Goal: Task Accomplishment & Management: Use online tool/utility

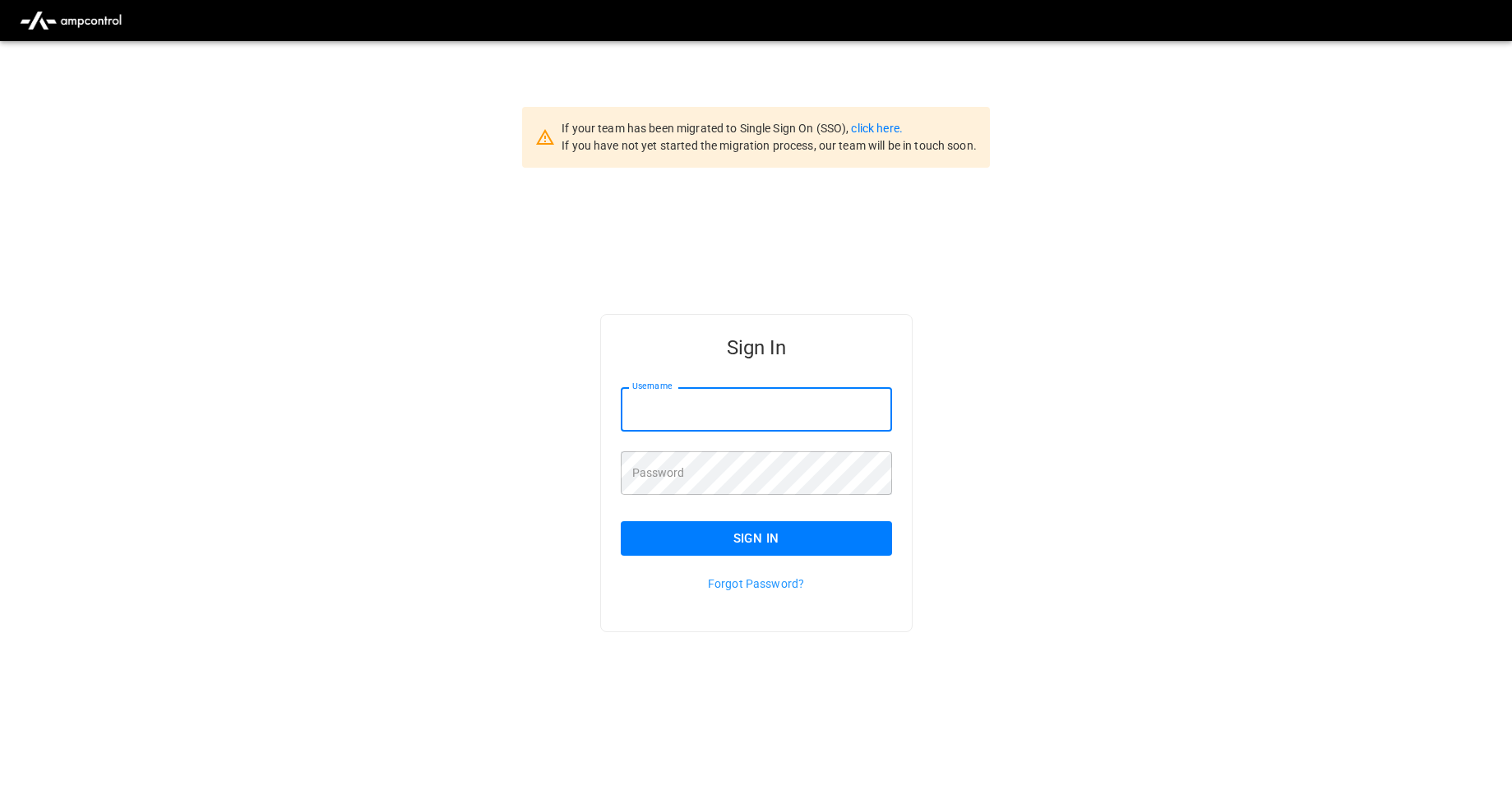
click at [678, 414] on input "Username" at bounding box center [756, 408] width 271 height 43
type input "**********"
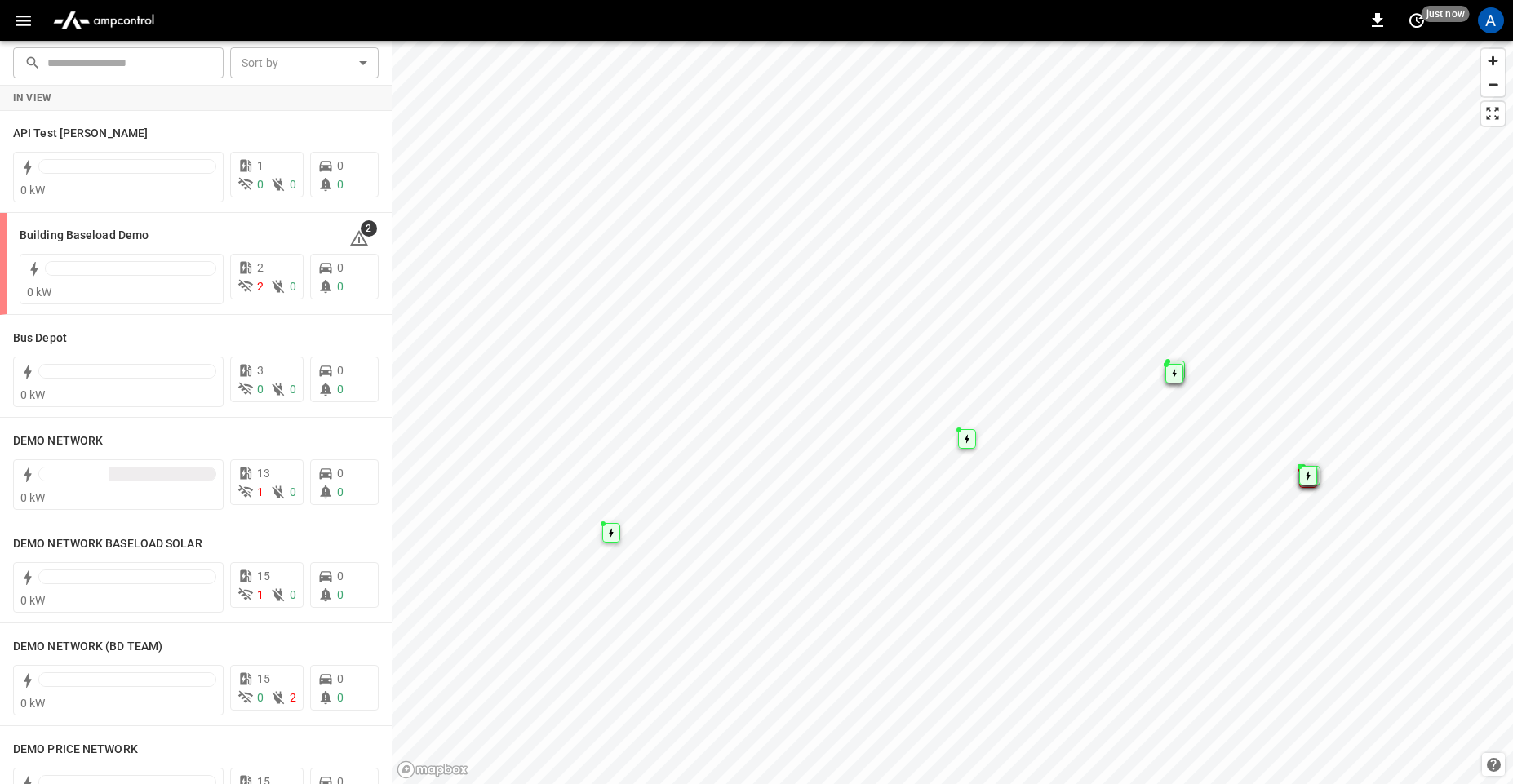
click at [17, 16] on icon "button" at bounding box center [24, 21] width 16 height 11
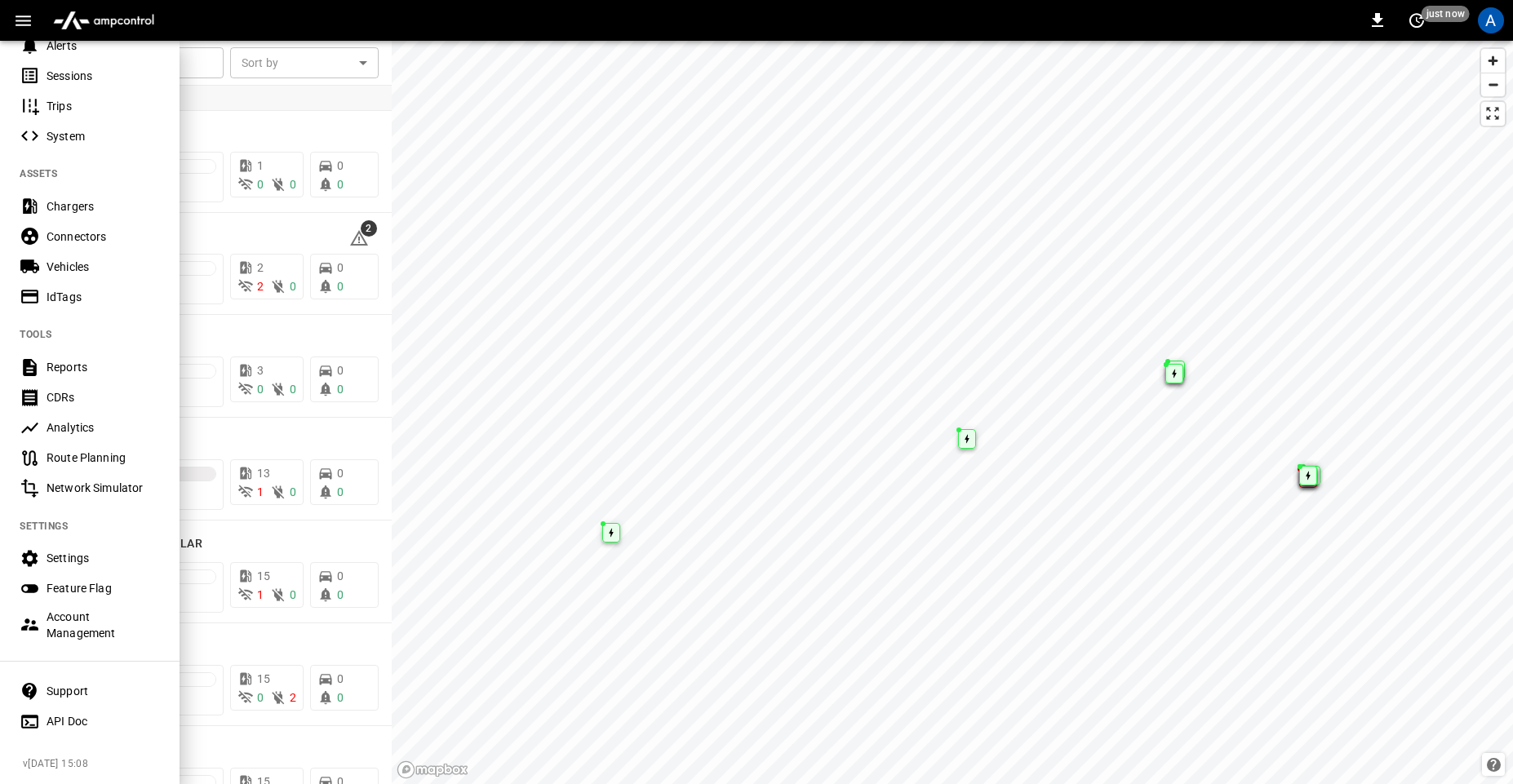
scroll to position [264, 0]
click at [83, 578] on div "Feature Flag" at bounding box center [103, 586] width 113 height 17
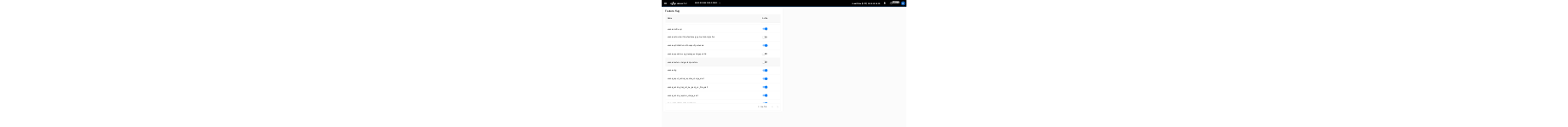
scroll to position [2792, 0]
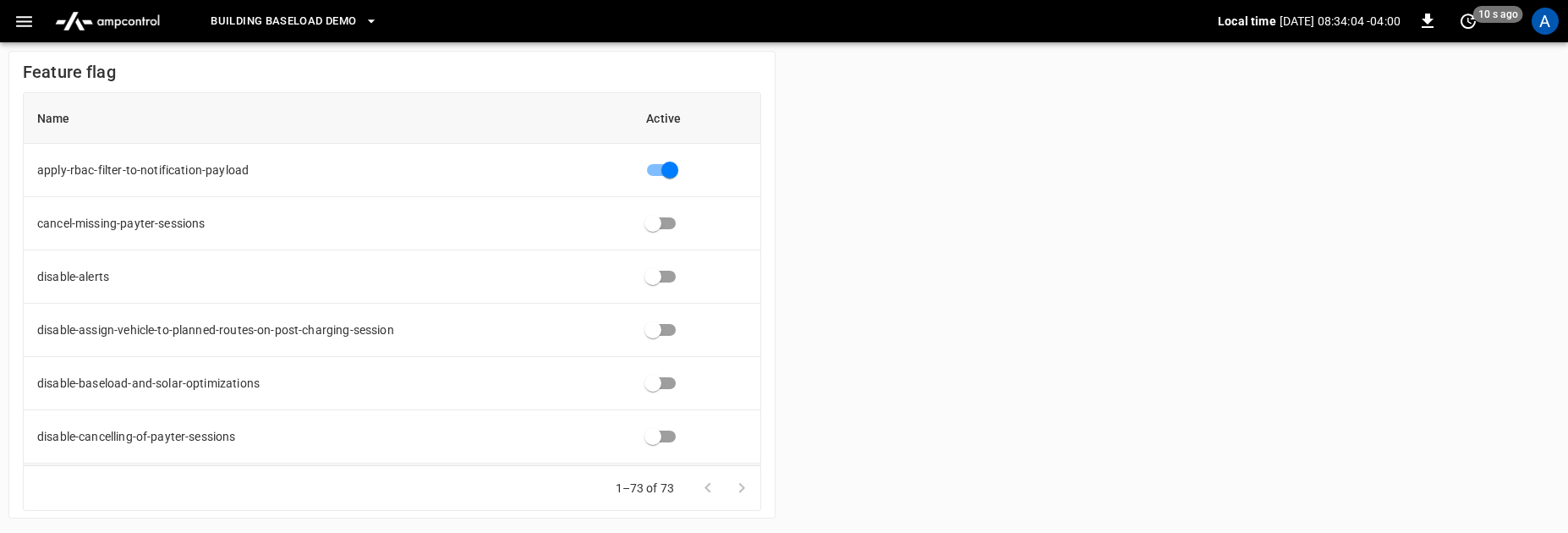
click at [961, 125] on div "Feature flag Name Active apply-rbac-filter-to-notification-payload cancel-missi…" at bounding box center [784, 284] width 1568 height 485
